Goal: Information Seeking & Learning: Understand process/instructions

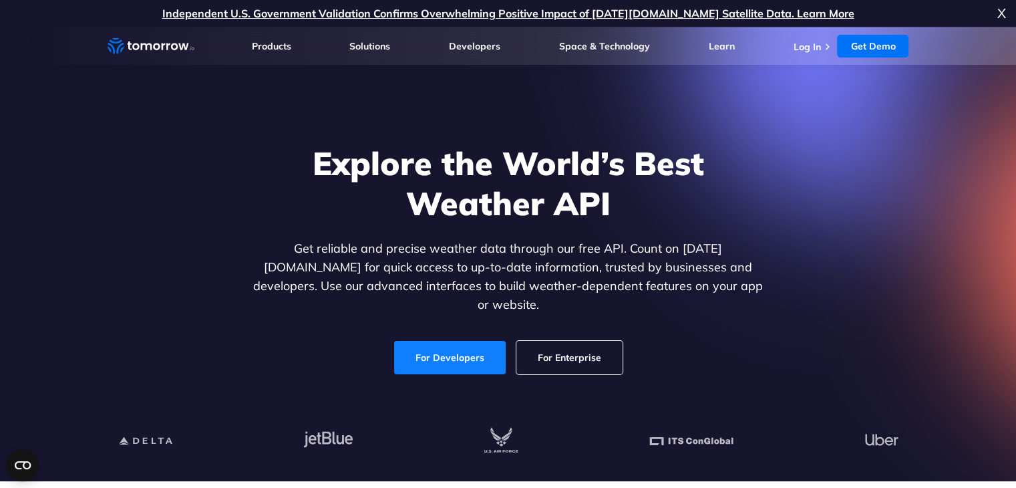
click at [451, 357] on link "For Developers" at bounding box center [450, 357] width 112 height 33
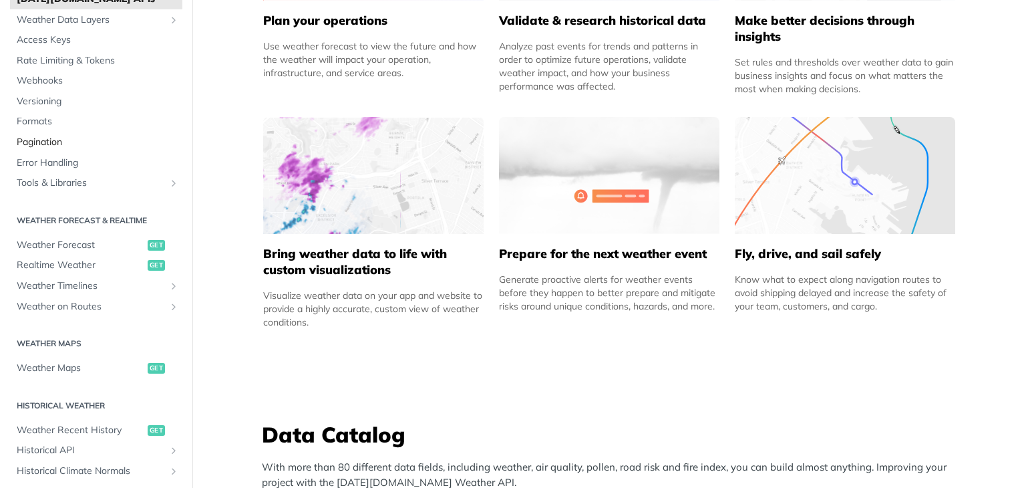
scroll to position [86, 0]
click at [67, 244] on span "Weather Forecast" at bounding box center [81, 244] width 128 height 13
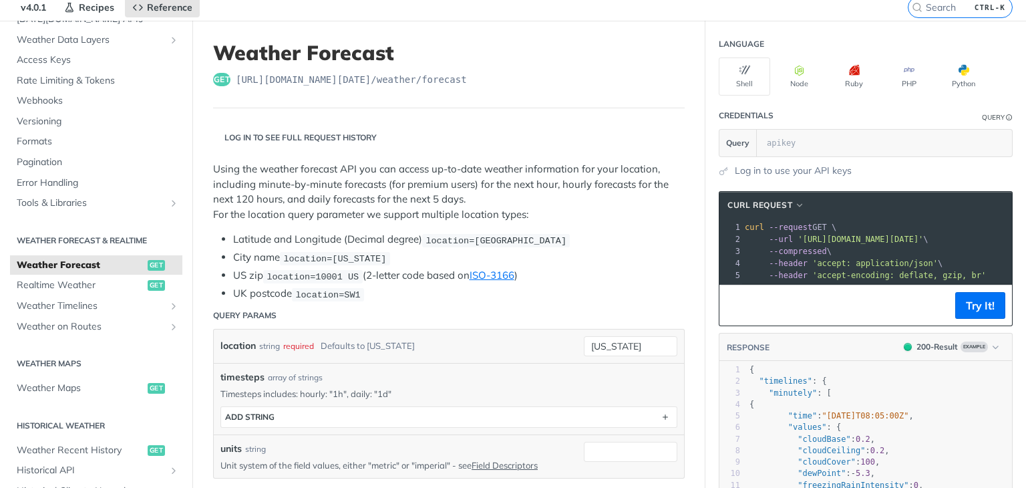
scroll to position [59, 0]
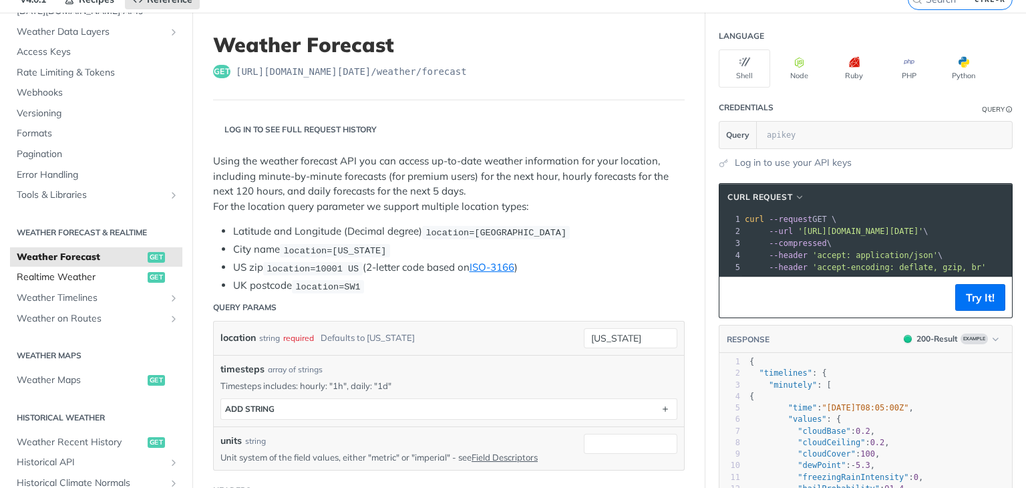
click at [94, 275] on span "Realtime Weather" at bounding box center [81, 277] width 128 height 13
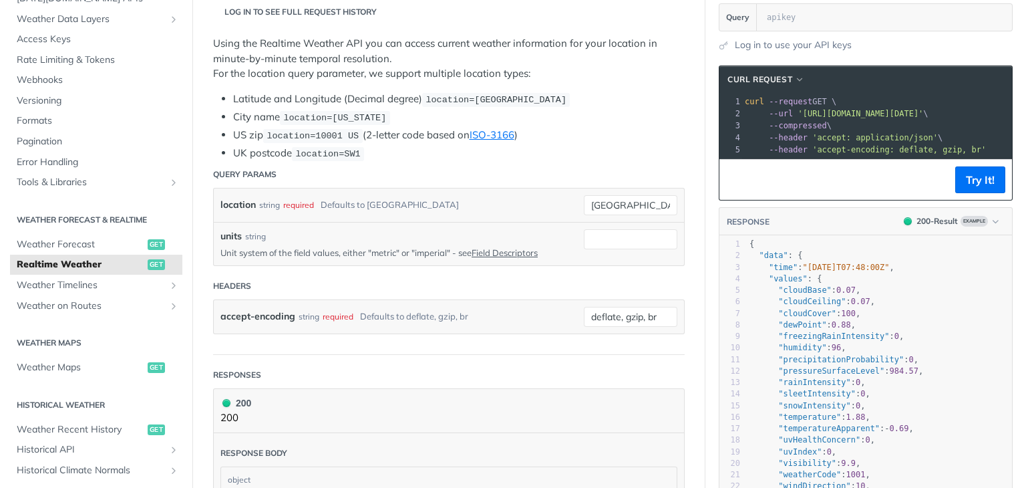
scroll to position [180, 0]
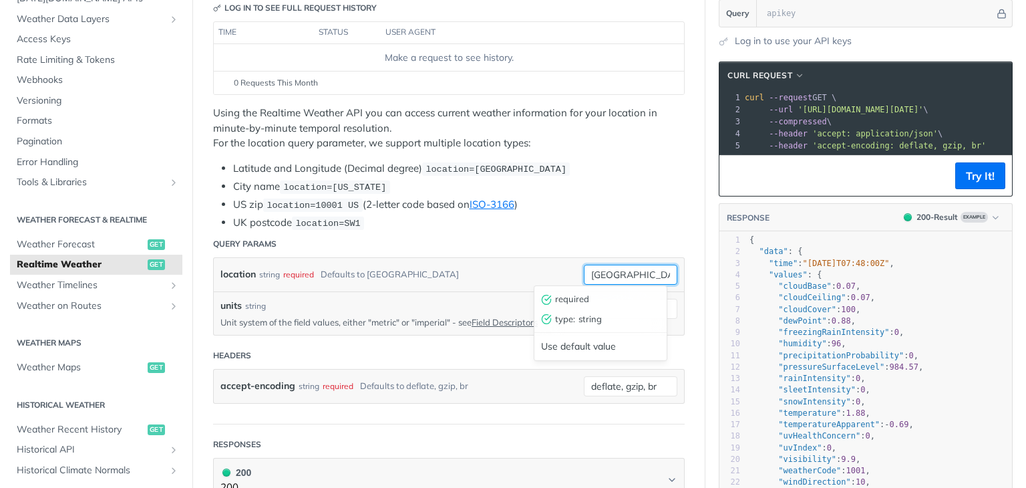
click at [620, 273] on input "[GEOGRAPHIC_DATA]" at bounding box center [631, 275] width 94 height 20
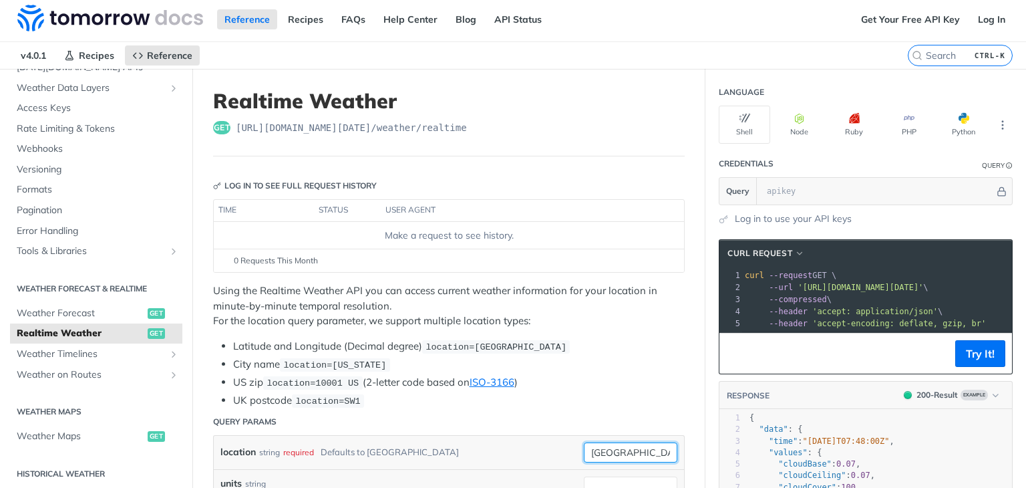
scroll to position [0, 0]
